Goal: Information Seeking & Learning: Learn about a topic

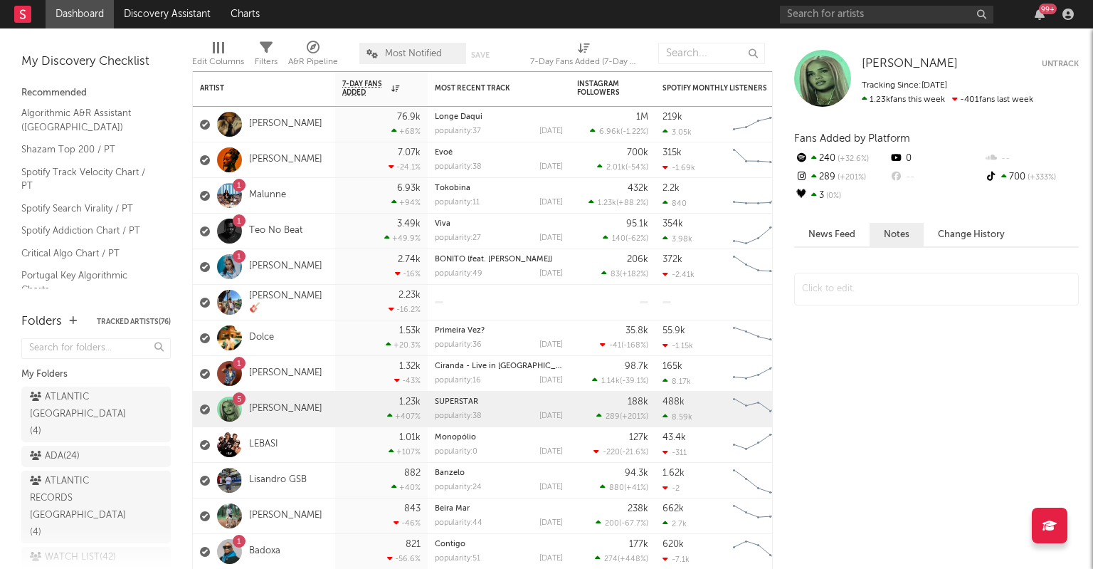
click at [1045, 23] on div "99 +" at bounding box center [929, 14] width 299 height 28
click at [1035, 13] on icon "button" at bounding box center [1040, 14] width 10 height 11
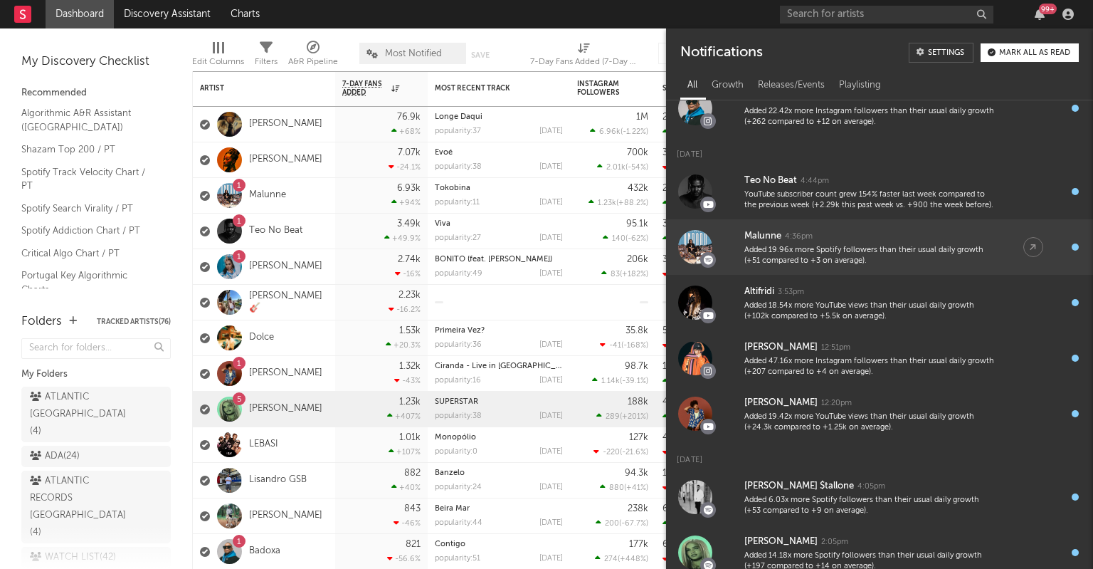
scroll to position [47, 0]
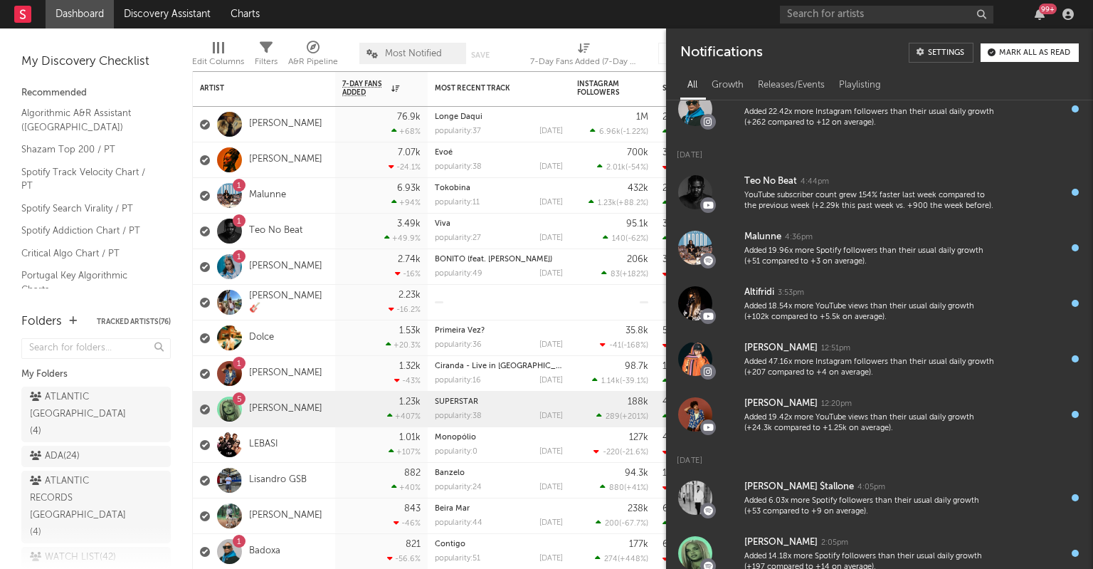
click at [179, 51] on div "My Discovery Checklist Recommended Algorithmic A&R Assistant ([GEOGRAPHIC_DATA]…" at bounding box center [96, 163] width 192 height 270
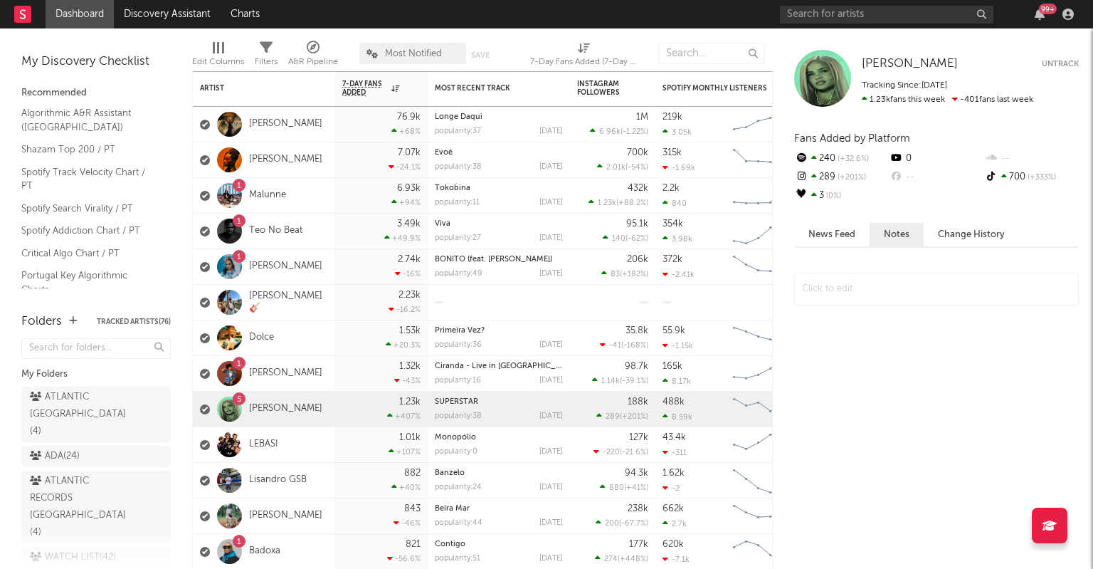
click at [1040, 10] on div "99 +" at bounding box center [1048, 9] width 18 height 11
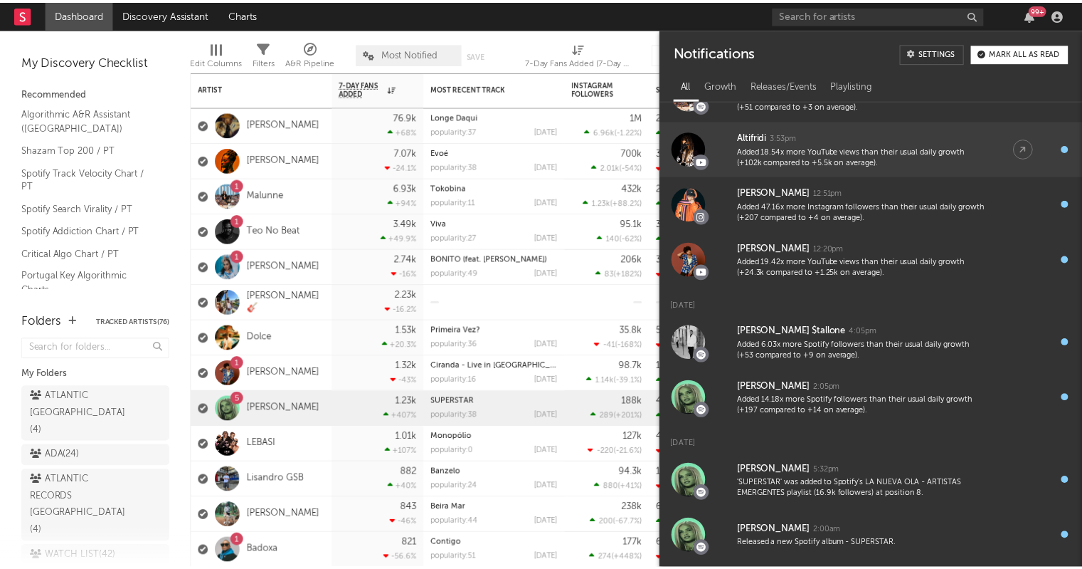
scroll to position [0, 0]
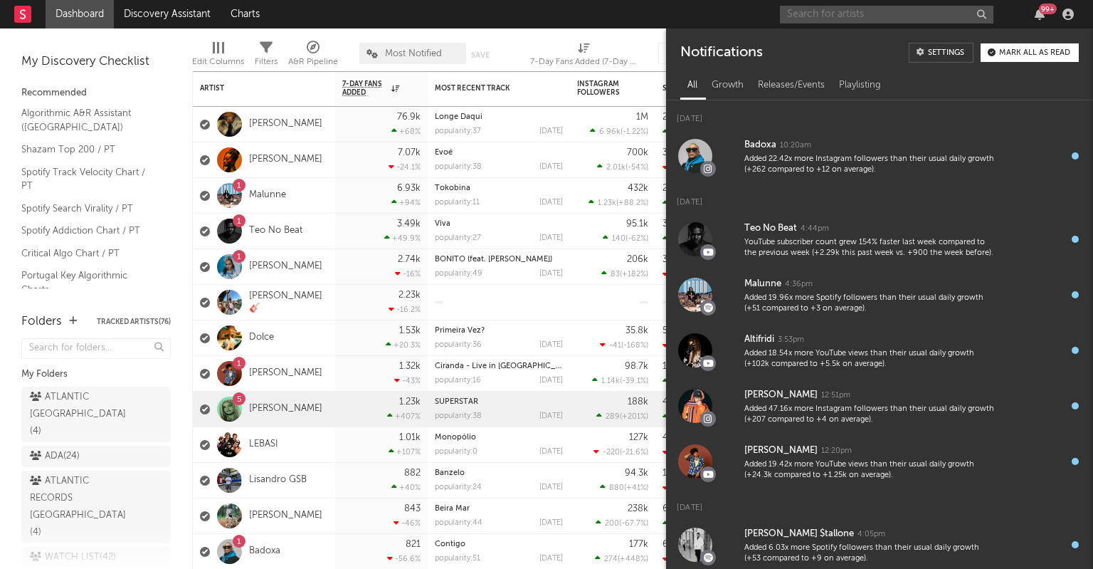
click at [865, 18] on input "text" at bounding box center [886, 15] width 213 height 18
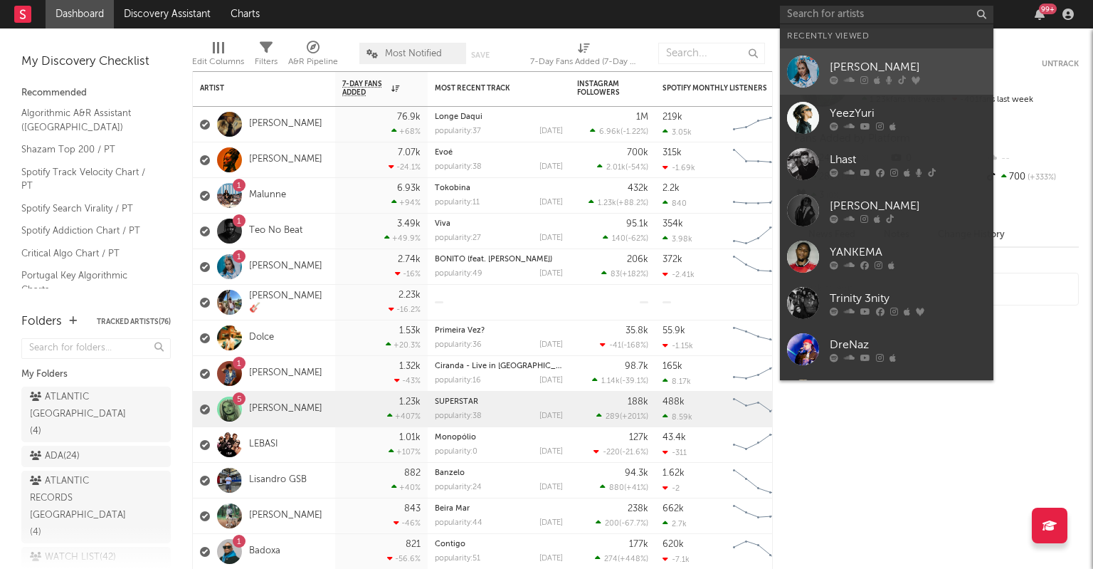
click at [880, 80] on icon at bounding box center [877, 79] width 6 height 9
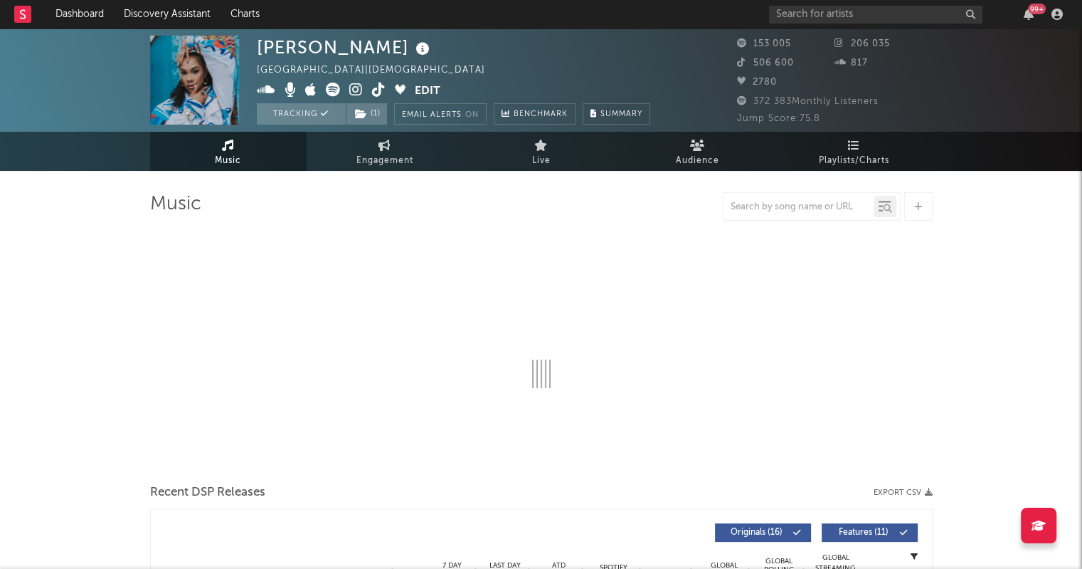
select select "6m"
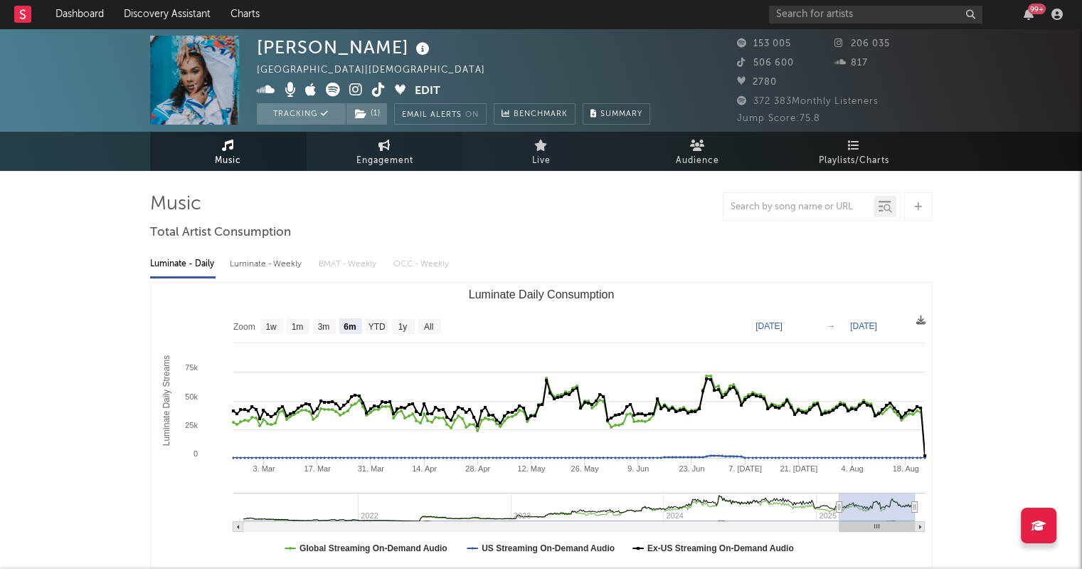
click at [387, 156] on span "Engagement" at bounding box center [384, 160] width 57 height 17
select select "1w"
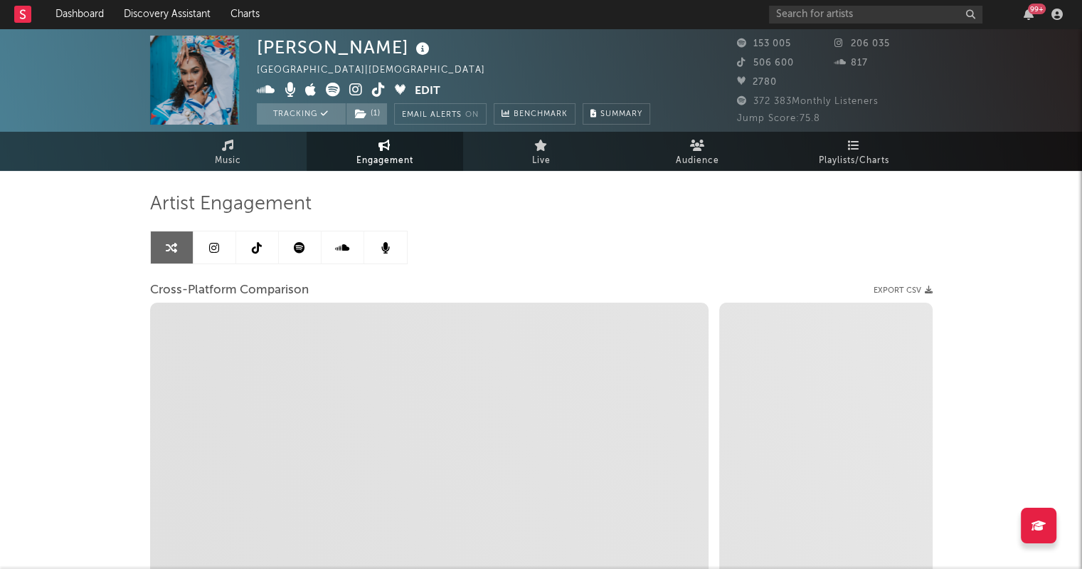
click at [226, 248] on link at bounding box center [215, 247] width 43 height 32
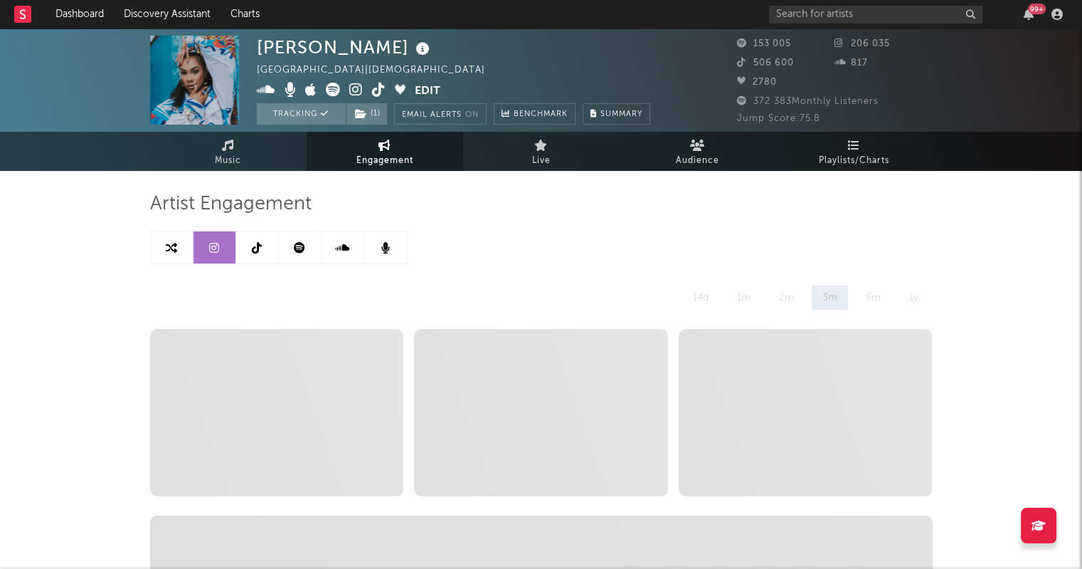
select select "6m"
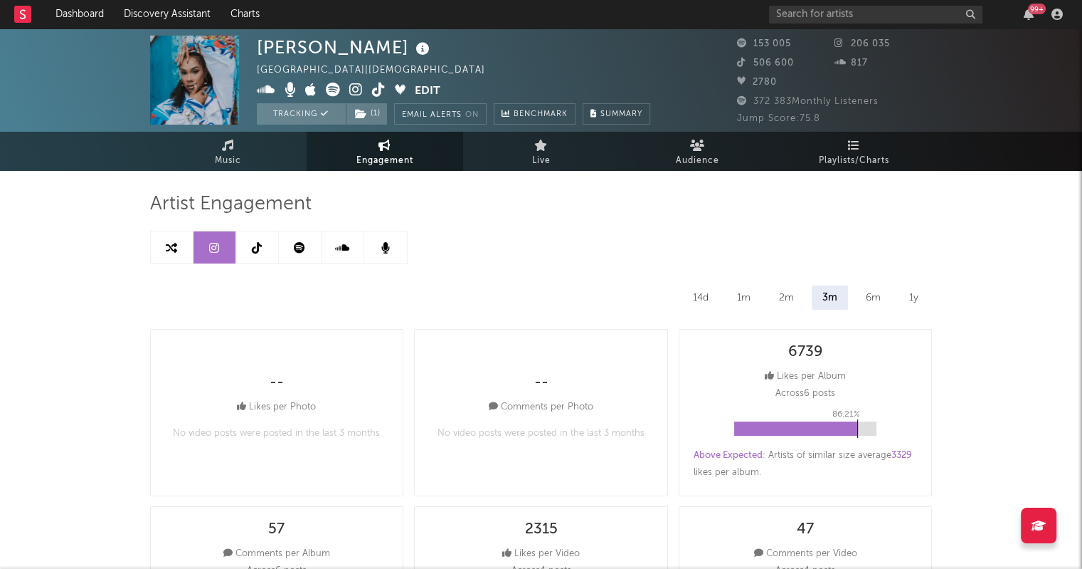
click at [256, 253] on link at bounding box center [257, 247] width 43 height 32
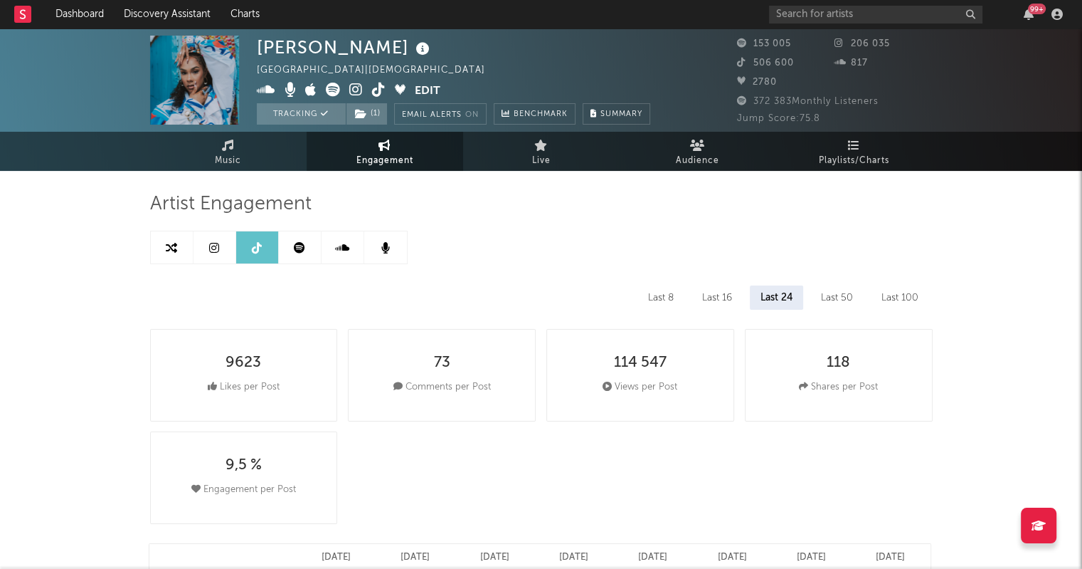
select select "6m"
click at [300, 247] on icon at bounding box center [299, 247] width 11 height 11
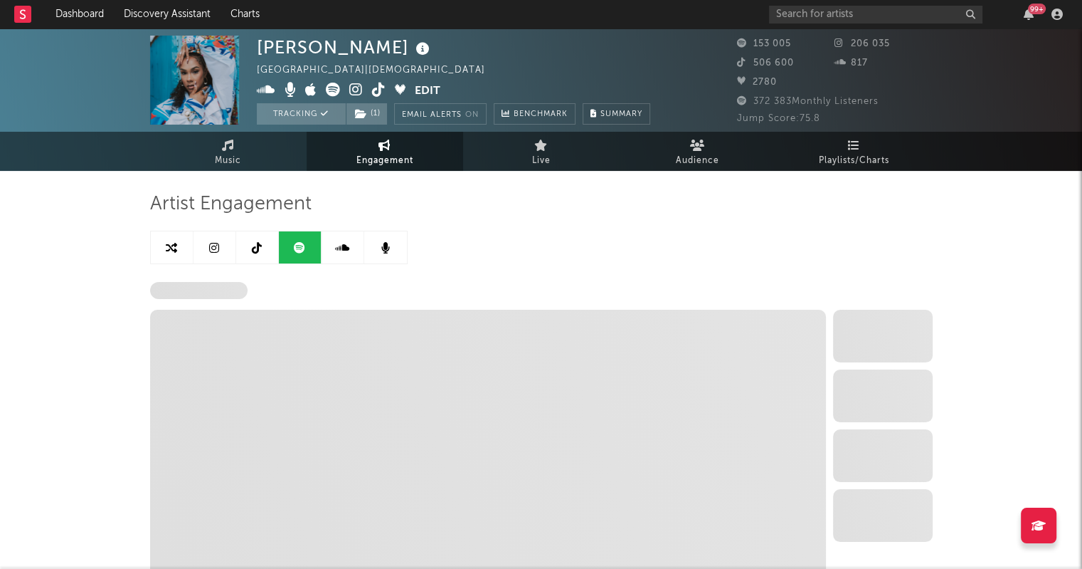
select select "6m"
select select "1w"
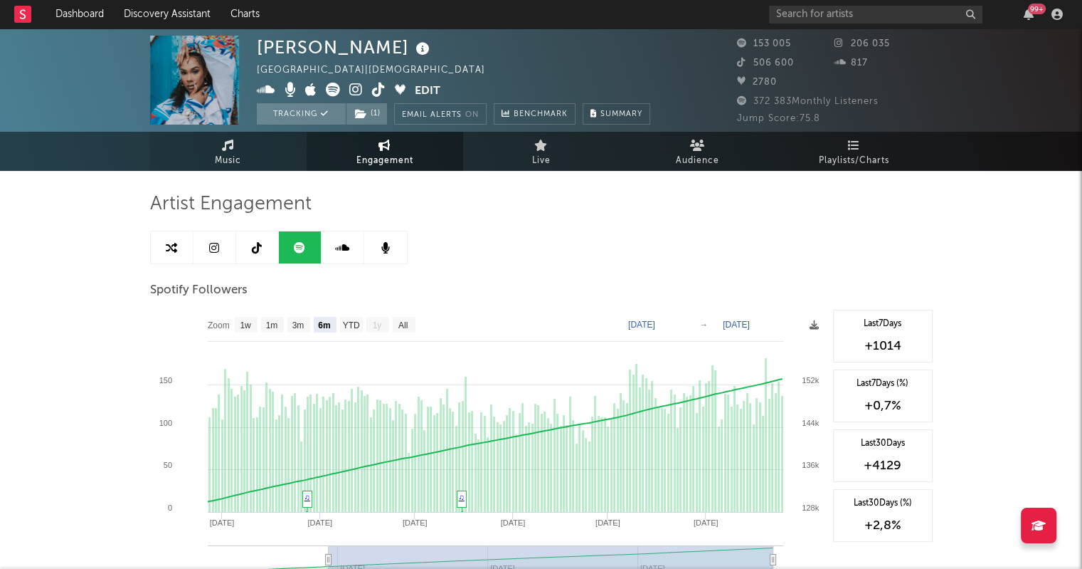
click at [253, 149] on link "Music" at bounding box center [228, 151] width 157 height 39
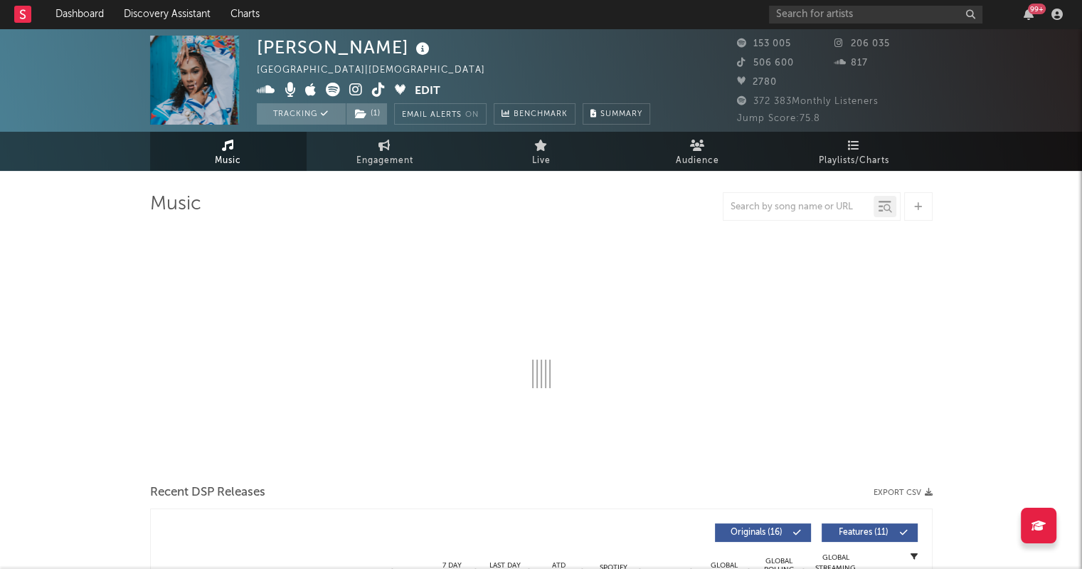
select select "6m"
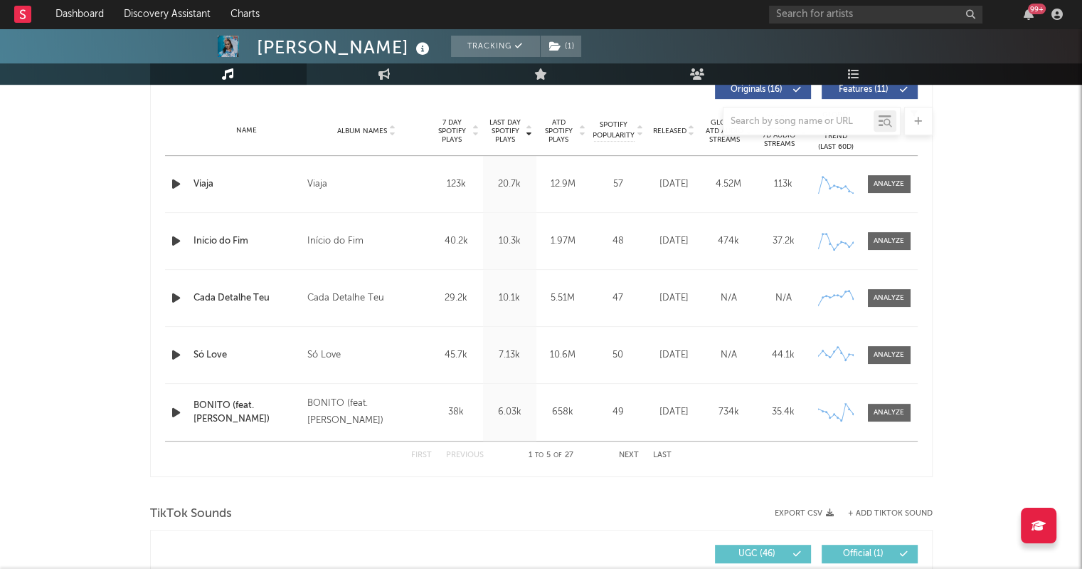
scroll to position [549, 0]
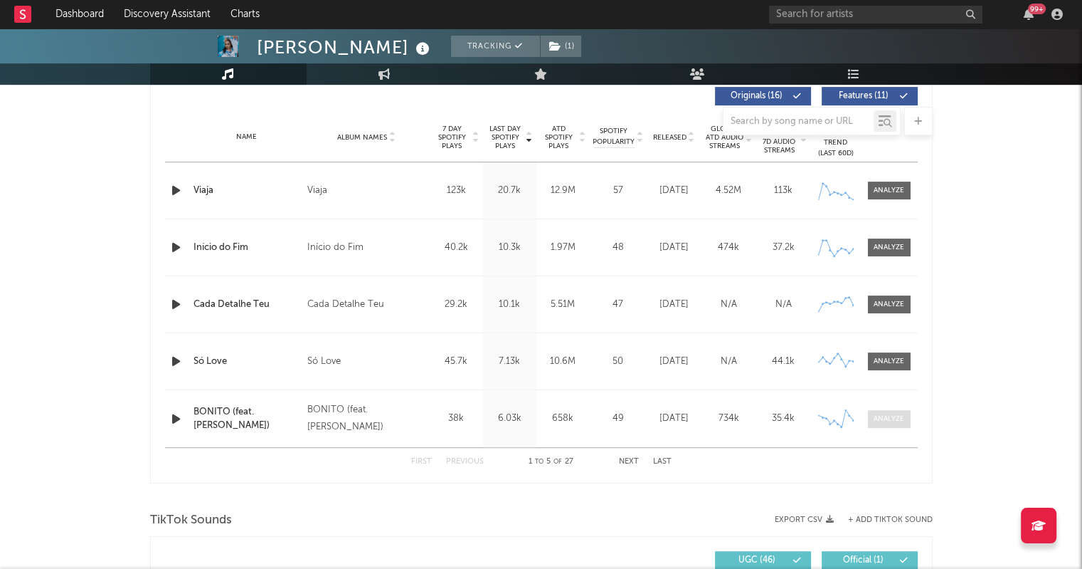
click at [894, 418] on div at bounding box center [889, 418] width 31 height 11
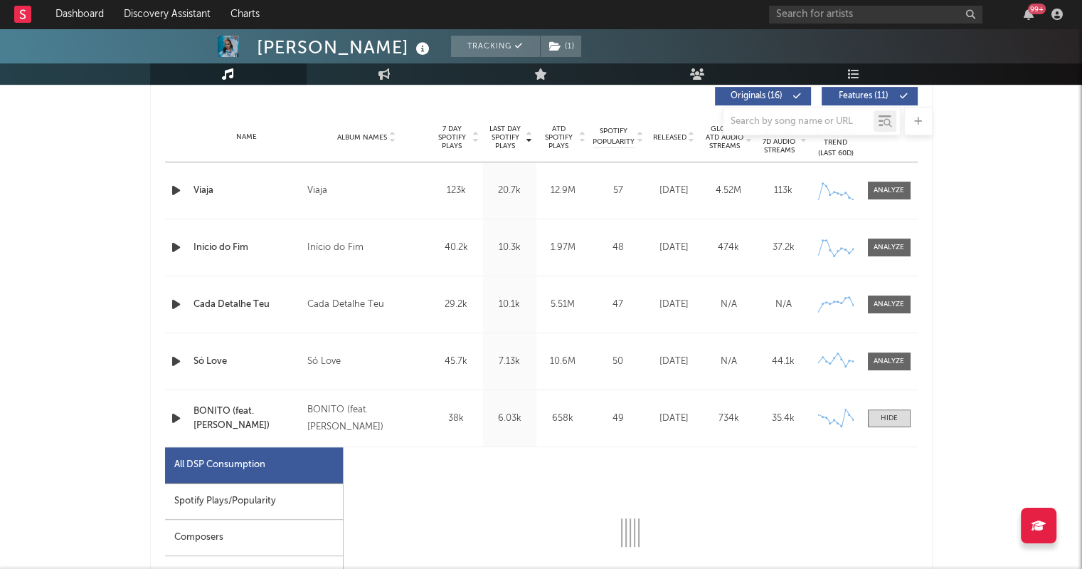
click at [206, 505] on div "Spotify Plays/Popularity" at bounding box center [254, 501] width 178 height 36
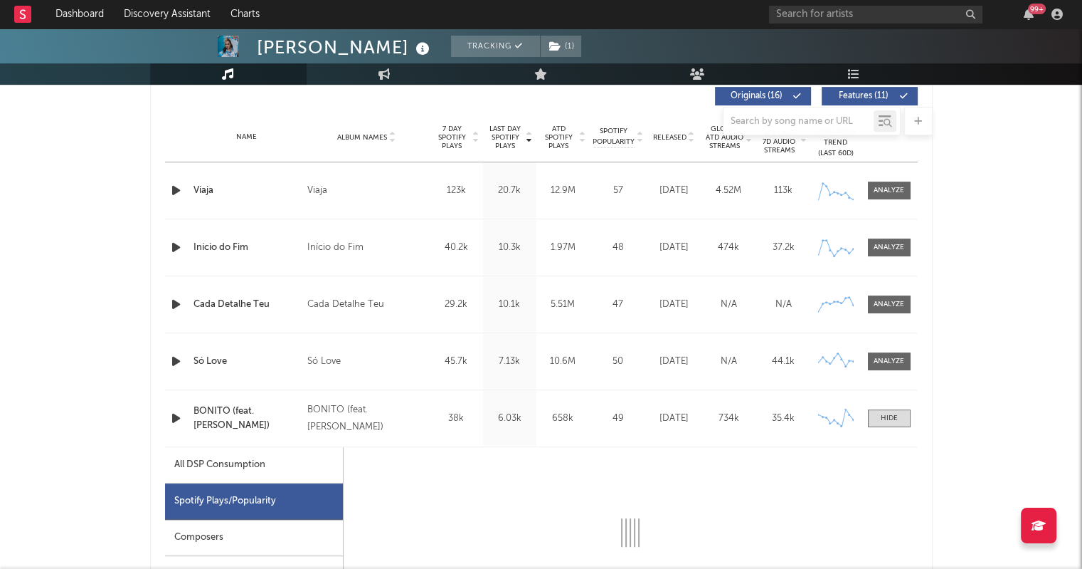
select select "1w"
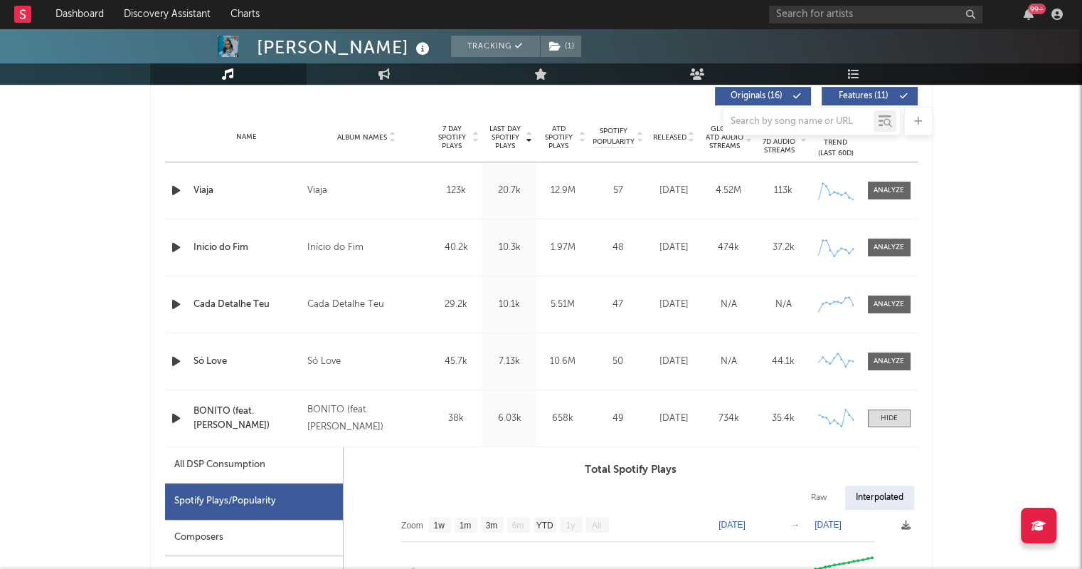
scroll to position [890, 0]
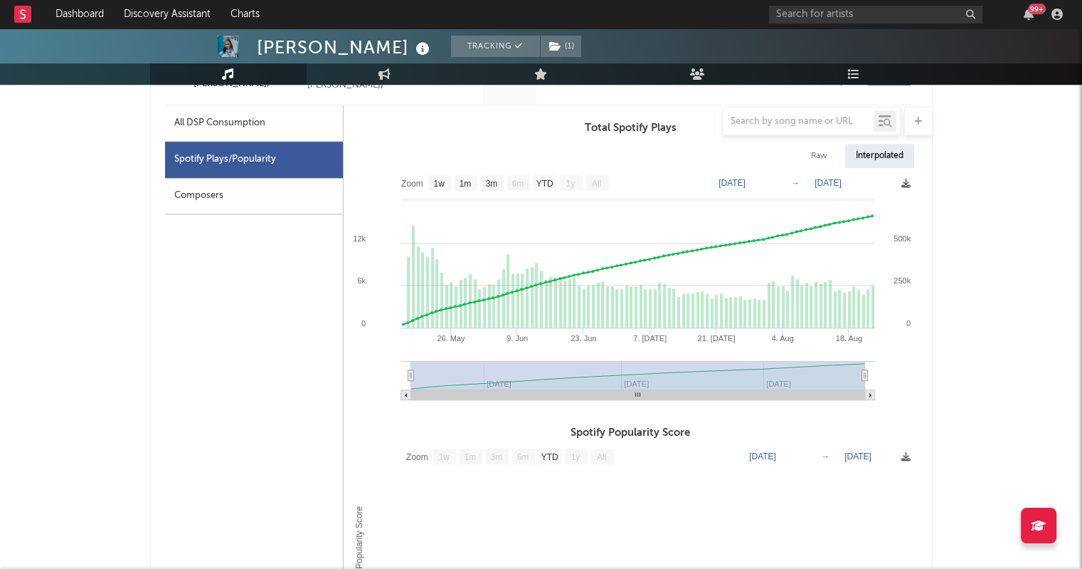
click at [246, 379] on div "All DSP Consumption Spotify Plays/Popularity Composers" at bounding box center [254, 443] width 179 height 676
click at [823, 10] on input "text" at bounding box center [875, 15] width 213 height 18
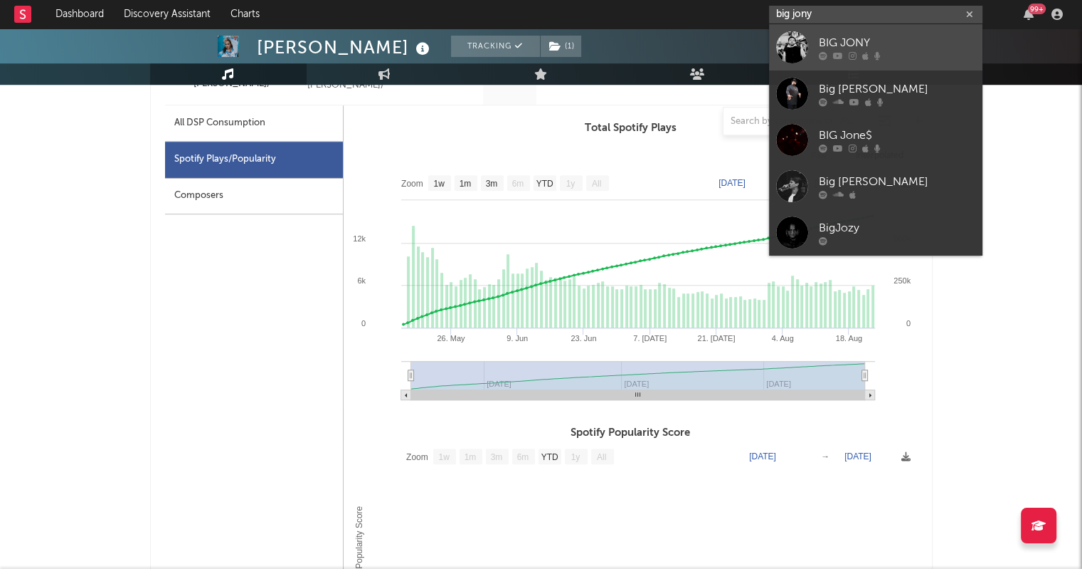
type input "big jony"
click at [865, 60] on link "BIG JONY" at bounding box center [875, 47] width 213 height 46
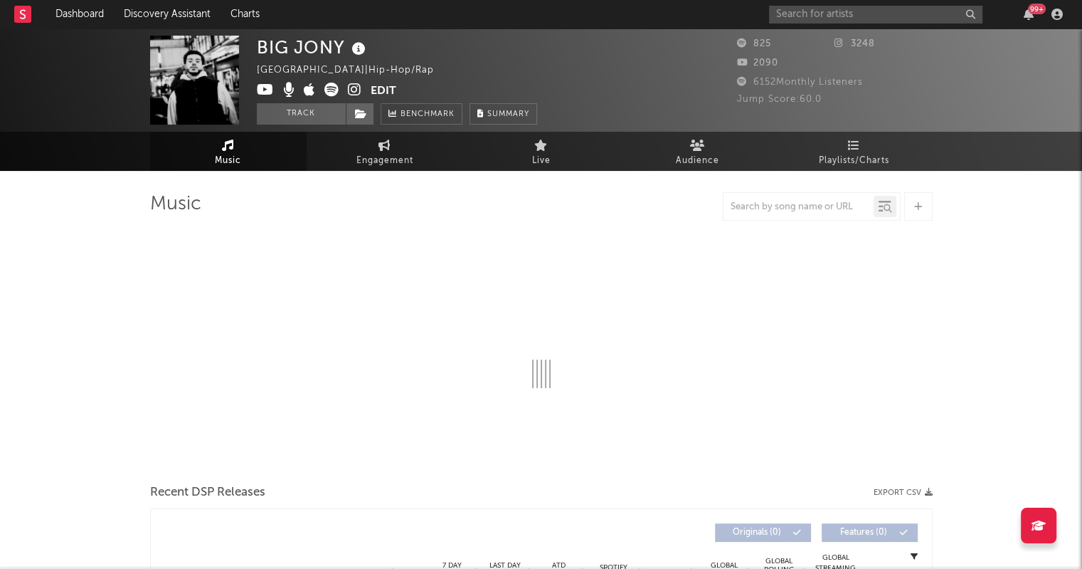
select select "1w"
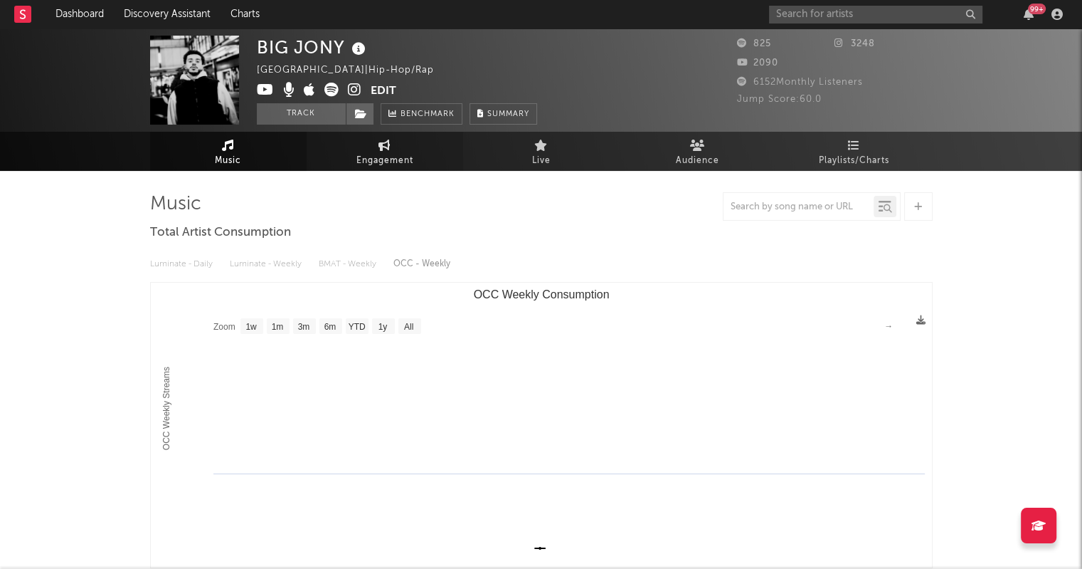
click at [369, 160] on span "Engagement" at bounding box center [384, 160] width 57 height 17
select select "1w"
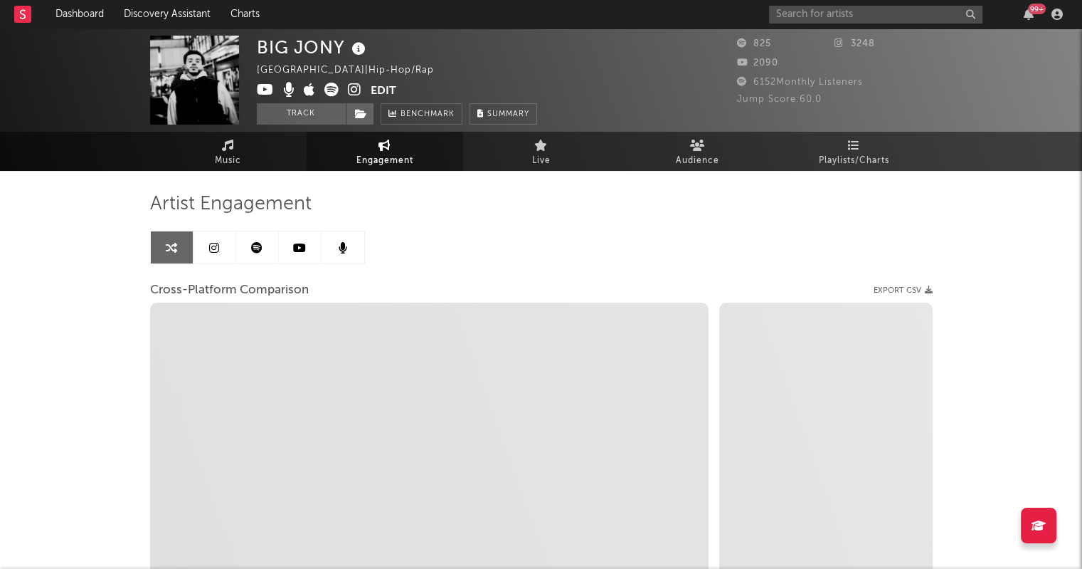
click at [206, 246] on link at bounding box center [215, 247] width 43 height 32
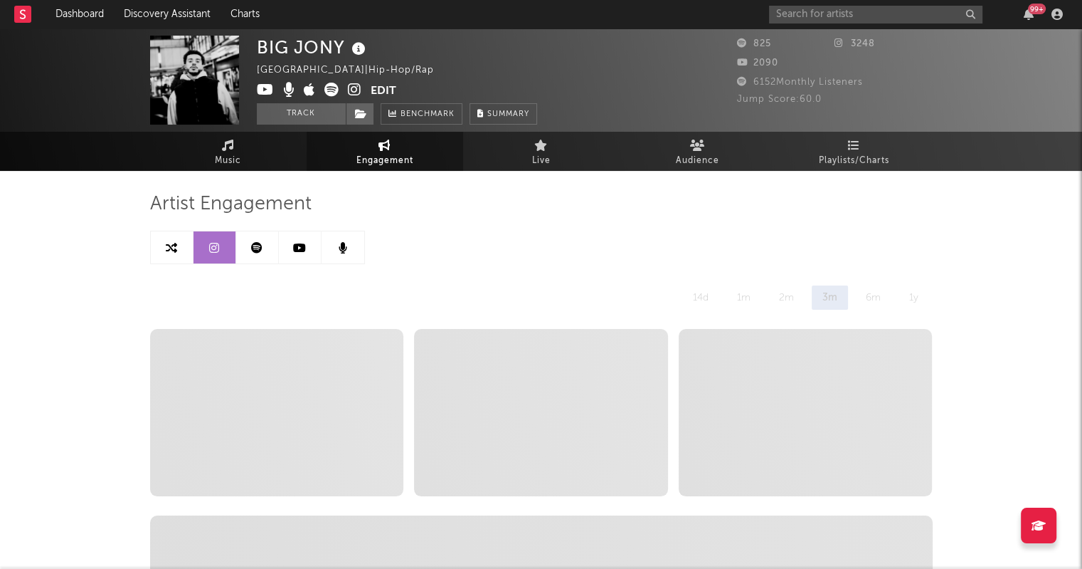
select select "6m"
click at [265, 243] on link at bounding box center [257, 247] width 43 height 32
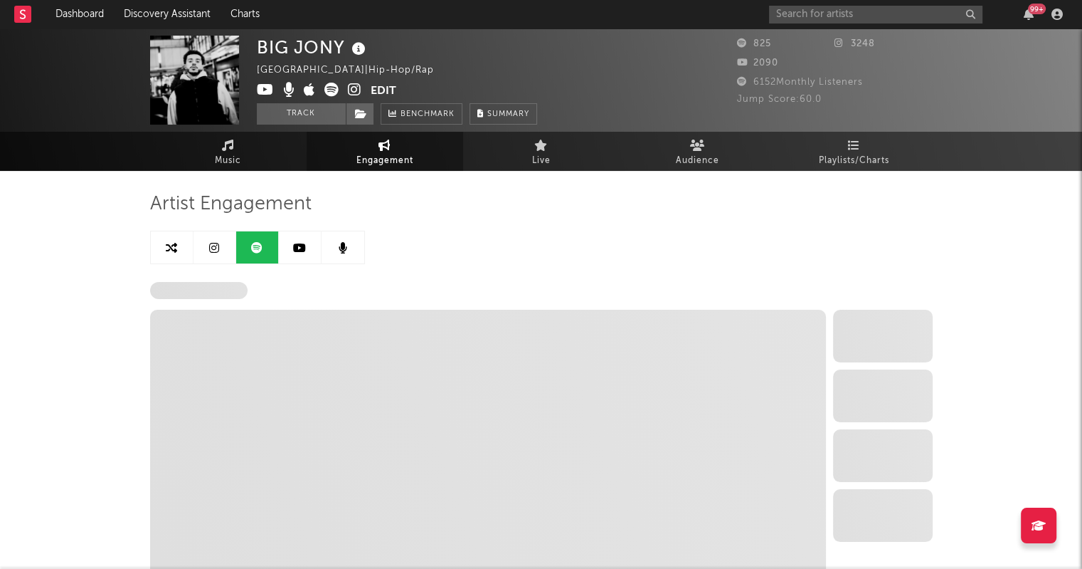
select select "6m"
select select "1w"
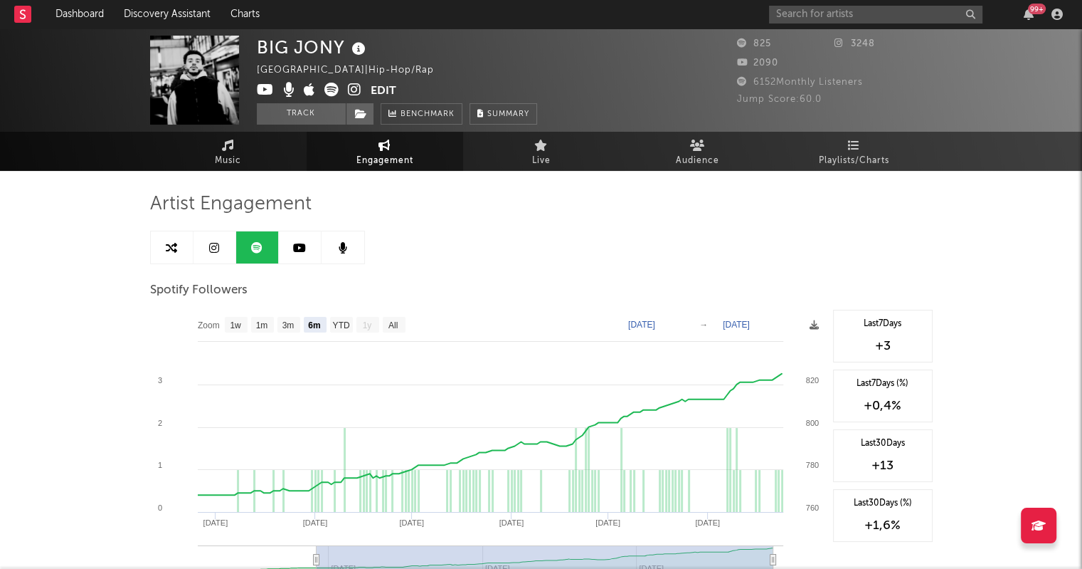
click at [295, 250] on icon at bounding box center [299, 247] width 13 height 11
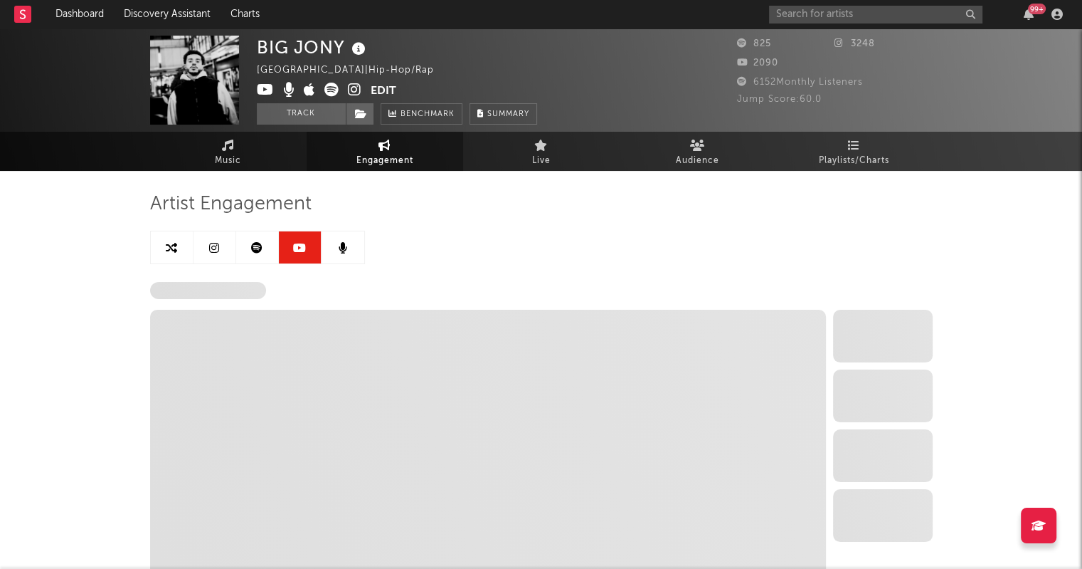
select select "6m"
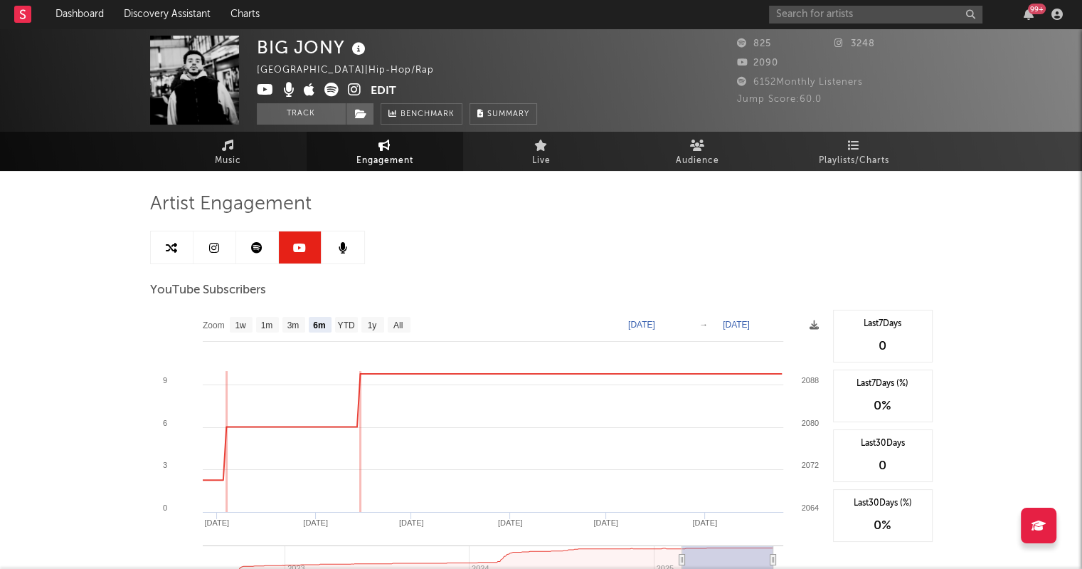
drag, startPoint x: 664, startPoint y: 243, endPoint x: 347, endPoint y: 170, distance: 325.6
click at [532, 172] on div "Artist Engagement YouTube Subscribers Zoom 1w 1m 3m 6m YTD 1y All [DATE] [DATE]…" at bounding box center [541, 576] width 783 height 810
